Goal: Information Seeking & Learning: Find specific fact

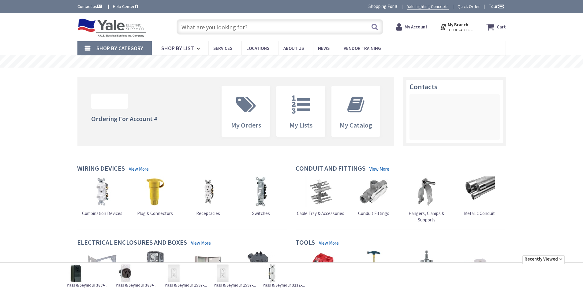
click at [228, 27] on input "text" at bounding box center [280, 26] width 207 height 15
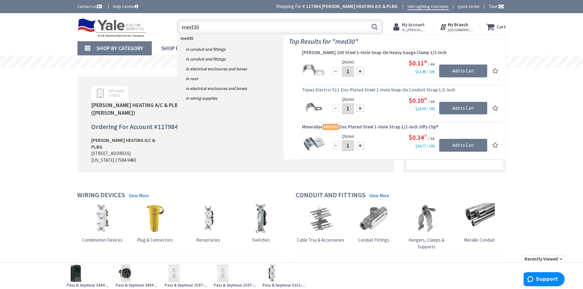
type input "med30"
click at [387, 88] on span "Topaz Electric 511 Zinc Plated Steel 1-Hole Snap-On Conduit Strap 1/2-Inch" at bounding box center [400, 90] width 197 height 6
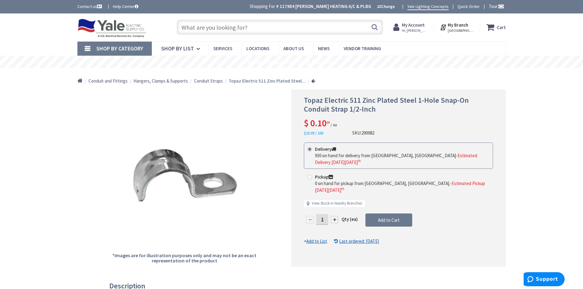
click at [254, 24] on input "text" at bounding box center [280, 27] width 207 height 15
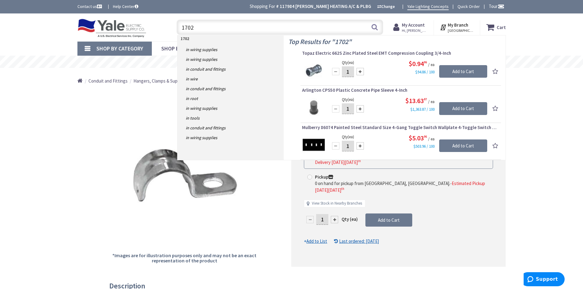
type input "1702"
